Goal: Find specific page/section: Find specific page/section

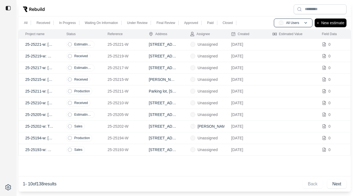
click at [143, 126] on td "[STREET_ADDRESS][PERSON_NAME]" at bounding box center [162, 126] width 41 height 12
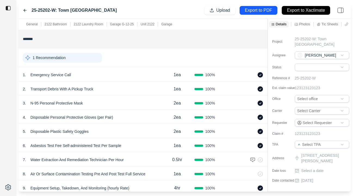
click at [25, 14] on div "25-25202-W: Town [PERSON_NAME] Upload Export to PDF Export to Xactimate" at bounding box center [184, 10] width 332 height 17
click at [26, 8] on icon at bounding box center [25, 10] width 4 height 4
